Goal: Task Accomplishment & Management: Manage account settings

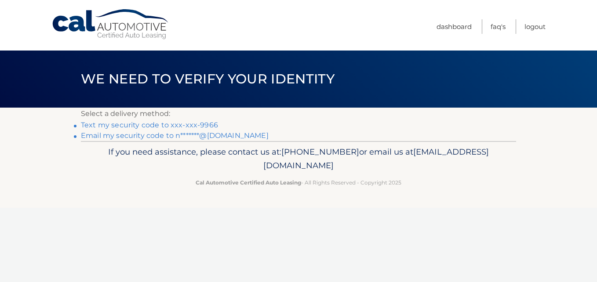
click at [195, 124] on link "Text my security code to xxx-xxx-9966" at bounding box center [149, 125] width 137 height 8
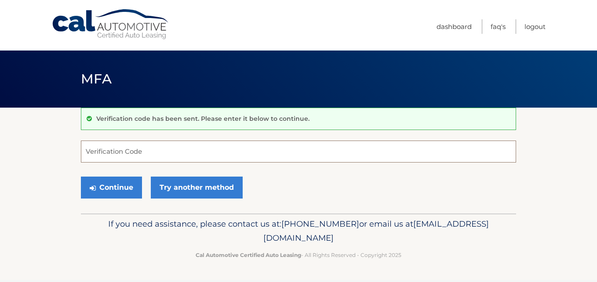
click at [125, 153] on input "Verification Code" at bounding box center [298, 152] width 435 height 22
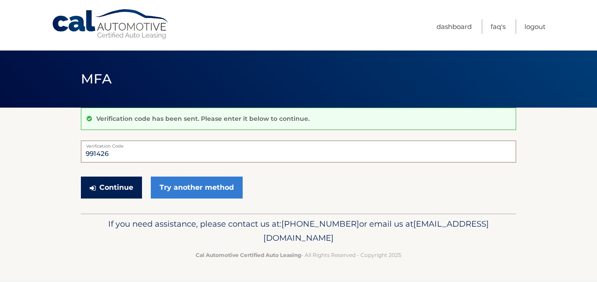
type input "991426"
click at [110, 189] on button "Continue" at bounding box center [111, 188] width 61 height 22
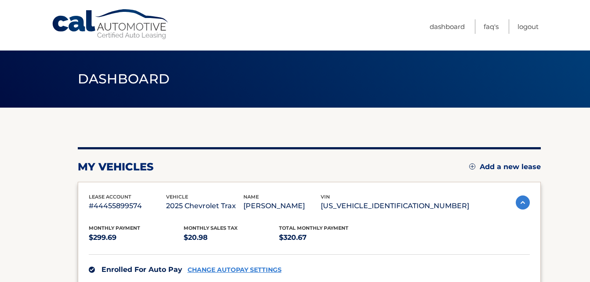
click at [266, 266] on link "CHANGE AUTOPAY SETTINGS" at bounding box center [235, 269] width 94 height 7
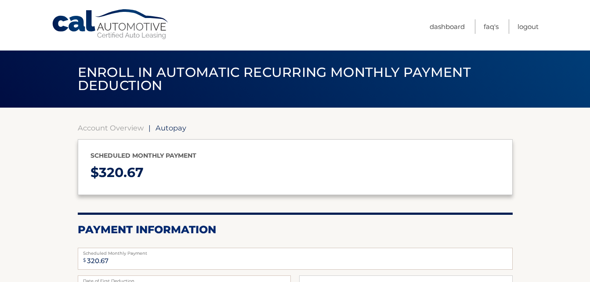
select select "NDZlZDczMjItMDk2NC00MmJmLThjMzItZTczZjg0NWNlNzgw"
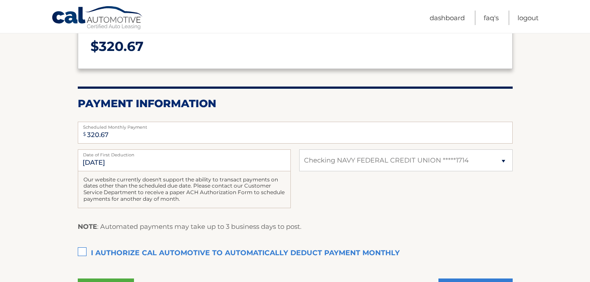
scroll to position [140, 0]
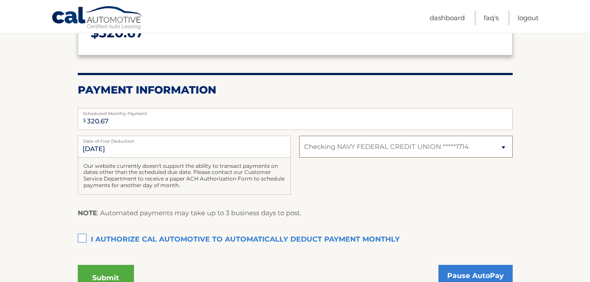
click at [502, 147] on select "Select Bank Account Checking NAVY FEDERAL CREDIT UNION *****1714" at bounding box center [405, 147] width 213 height 22
select select
click at [299, 136] on select "Select Bank Account Checking NAVY FEDERAL CREDIT UNION *****1714" at bounding box center [405, 147] width 213 height 22
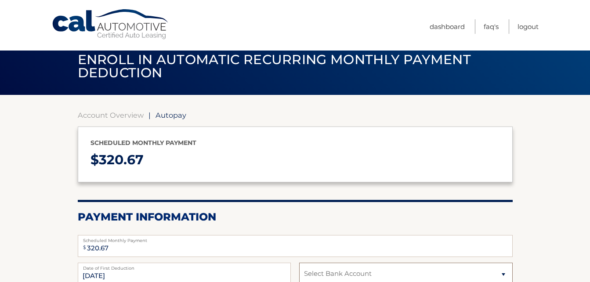
scroll to position [0, 0]
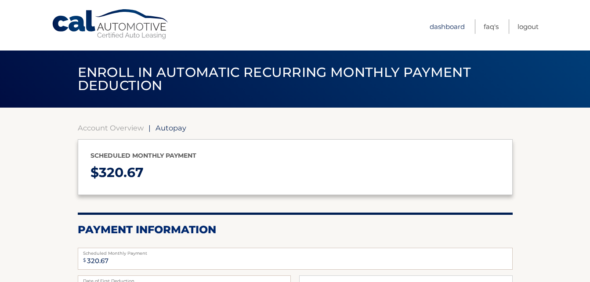
click at [439, 27] on link "Dashboard" at bounding box center [447, 26] width 35 height 15
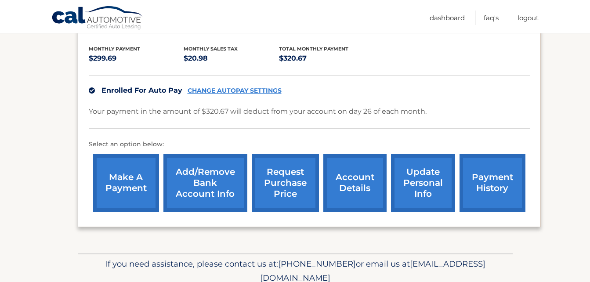
scroll to position [187, 0]
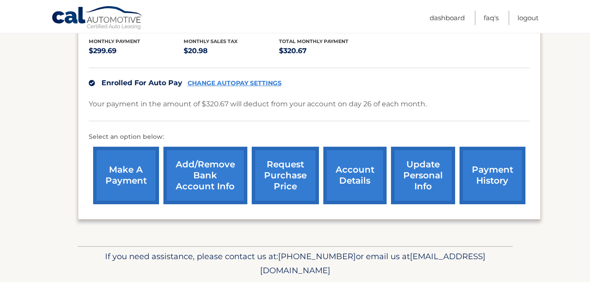
click at [197, 165] on link "Add/Remove bank account info" at bounding box center [206, 176] width 84 height 58
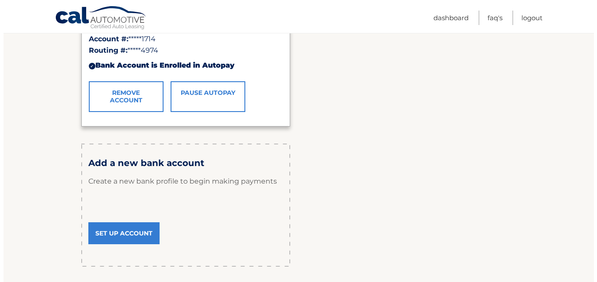
scroll to position [211, 0]
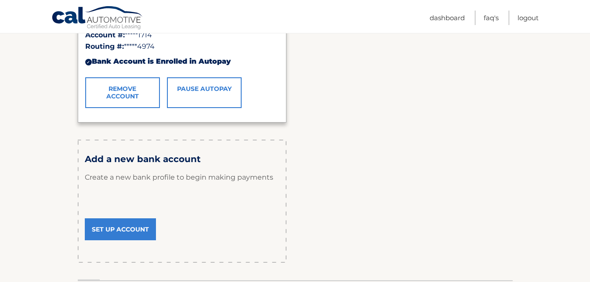
click at [123, 97] on link "Remove Account" at bounding box center [122, 92] width 75 height 31
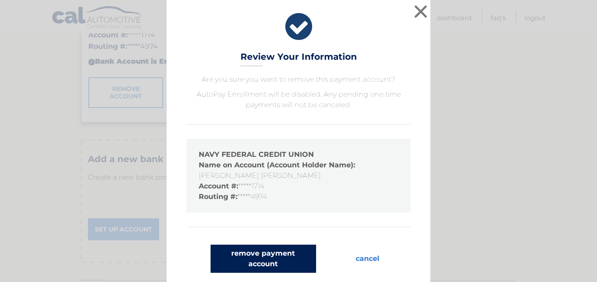
click at [256, 259] on button "remove payment account" at bounding box center [263, 259] width 105 height 28
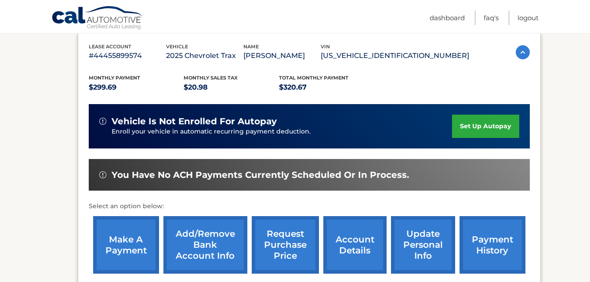
scroll to position [156, 0]
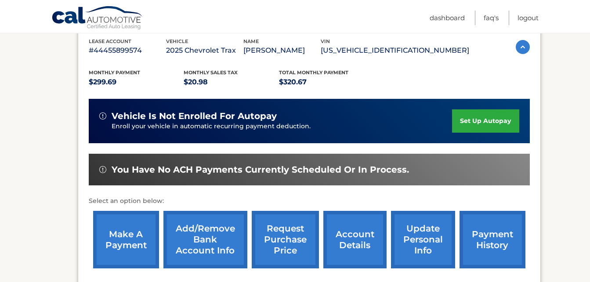
click at [485, 121] on link "set up autopay" at bounding box center [485, 120] width 67 height 23
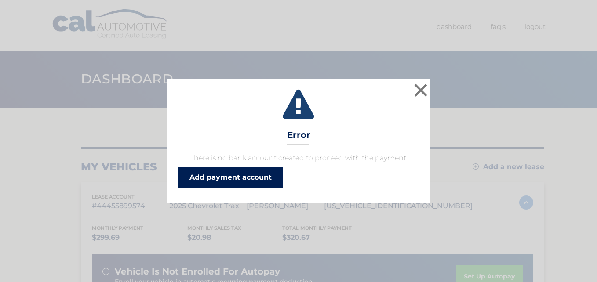
click at [229, 175] on link "Add payment account" at bounding box center [230, 177] width 105 height 21
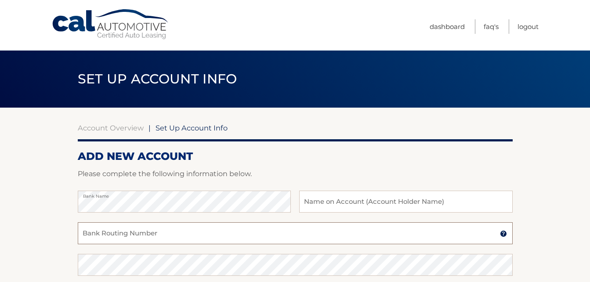
click at [120, 236] on input "Bank Routing Number" at bounding box center [295, 233] width 435 height 22
type input "256074974"
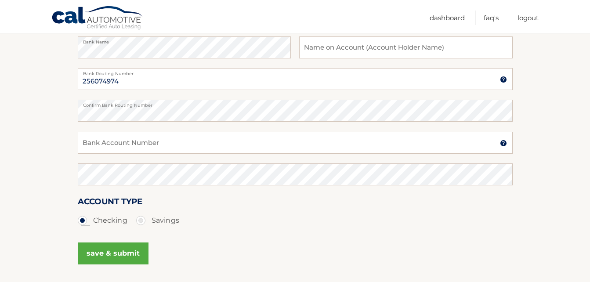
scroll to position [151, 0]
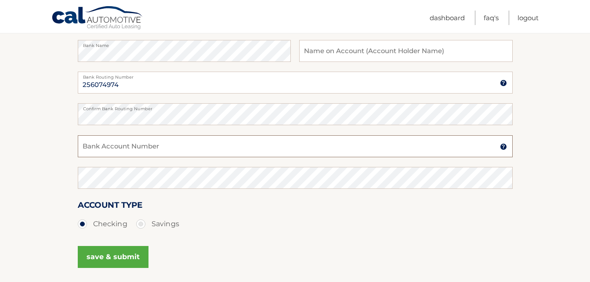
click at [95, 151] on input "Bank Account Number" at bounding box center [295, 146] width 435 height 22
type input "7207929998"
click at [103, 248] on button "save & submit" at bounding box center [113, 257] width 71 height 22
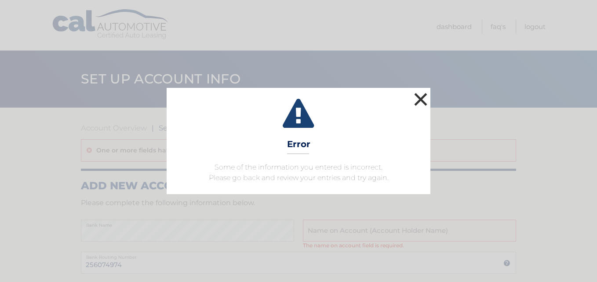
click at [418, 102] on button "×" at bounding box center [421, 100] width 18 height 18
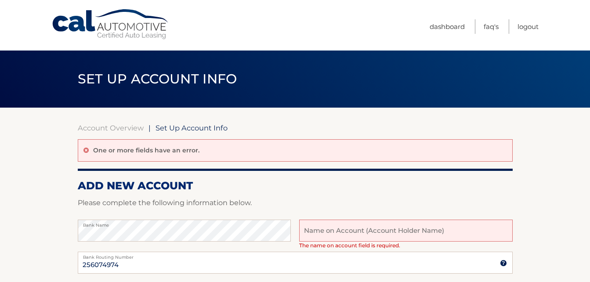
click at [332, 237] on input "text" at bounding box center [405, 231] width 213 height 22
type input "Nancy Boyd Fox"
drag, startPoint x: 589, startPoint y: 116, endPoint x: 571, endPoint y: 218, distance: 104.1
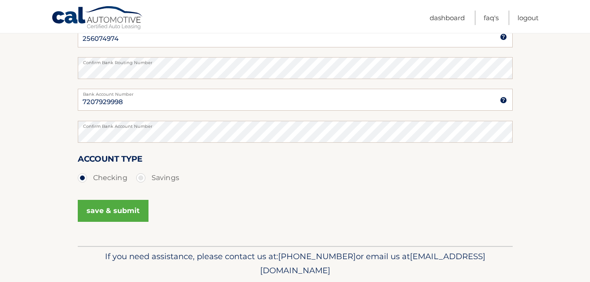
scroll to position [235, 0]
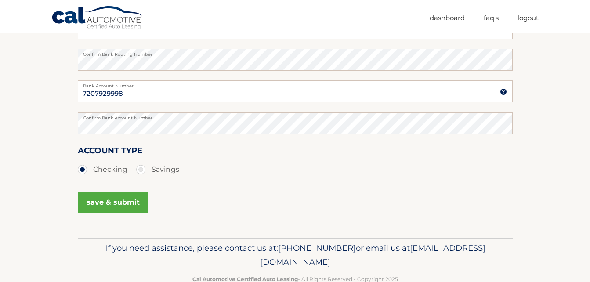
click at [121, 205] on button "save & submit" at bounding box center [113, 203] width 71 height 22
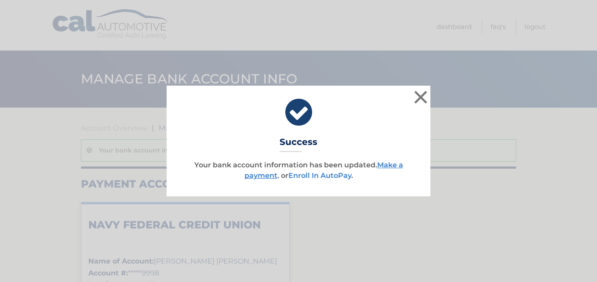
click at [308, 177] on link "Enroll In AutoPay" at bounding box center [319, 175] width 63 height 8
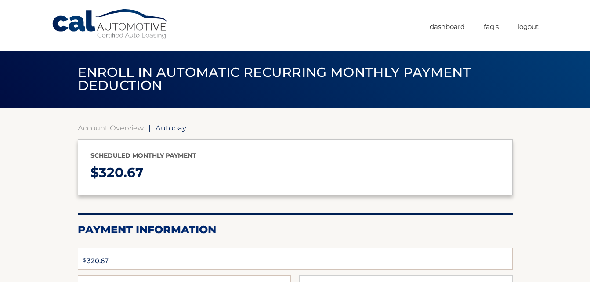
select select "MWYwMGI3YjItODJiMS00NmM2LWIxNmQtNTRjNDgxYmE1ZTlm"
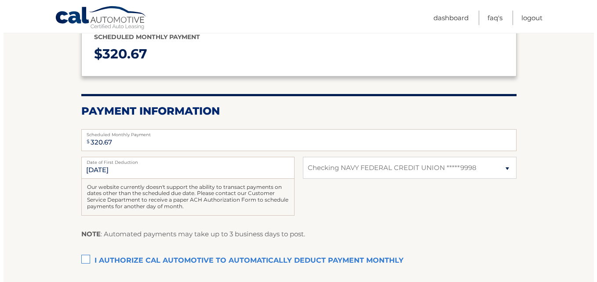
scroll to position [140, 0]
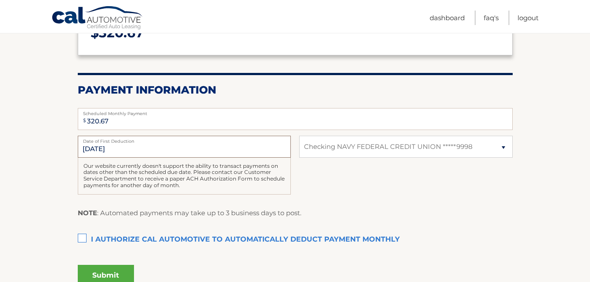
drag, startPoint x: 156, startPoint y: 149, endPoint x: -2, endPoint y: 145, distance: 158.3
click at [0, 142] on html "Cal Automotive Menu Dashboard FAQ's Logout" at bounding box center [295, 1] width 590 height 282
click at [84, 237] on label "I authorize cal automotive to automatically deduct payment monthly This checkbo…" at bounding box center [295, 240] width 435 height 18
click at [0, 0] on input "I authorize cal automotive to automatically deduct payment monthly This checkbo…" at bounding box center [0, 0] width 0 height 0
click at [103, 273] on button "Submit" at bounding box center [106, 275] width 56 height 21
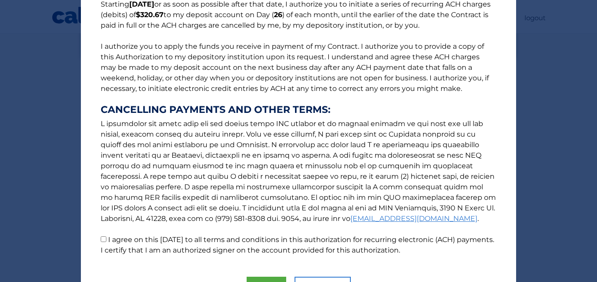
scroll to position [133, 0]
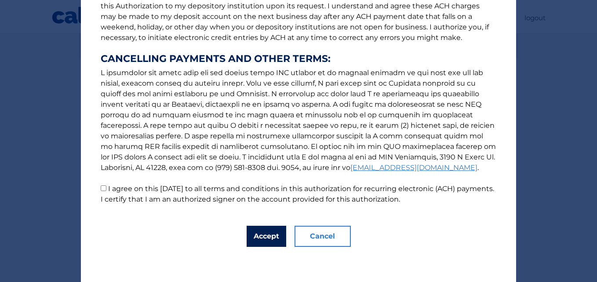
click at [260, 231] on button "Accept" at bounding box center [267, 236] width 40 height 21
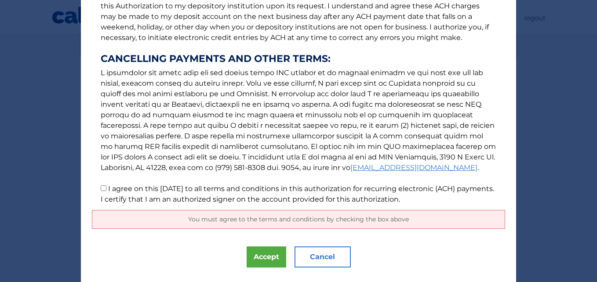
click at [101, 188] on input "I agree on this [DATE] to all terms and conditions in this authorization for re…" at bounding box center [104, 188] width 6 height 6
checkbox input "true"
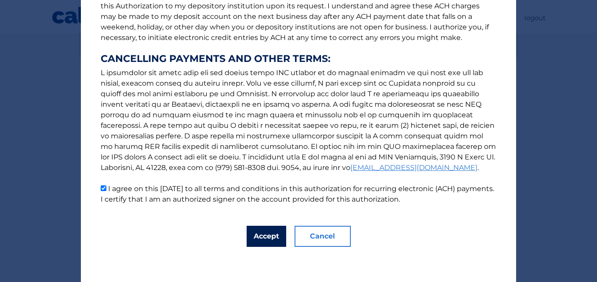
click at [265, 240] on button "Accept" at bounding box center [267, 236] width 40 height 21
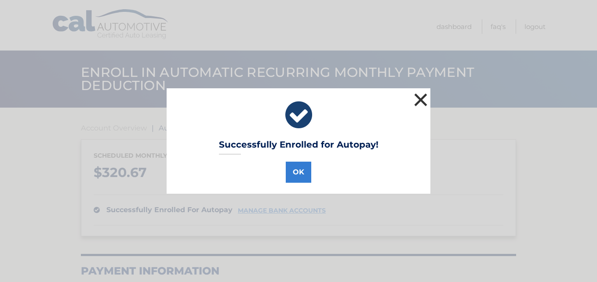
click at [423, 106] on button "×" at bounding box center [421, 100] width 18 height 18
